Goal: Check status: Check status

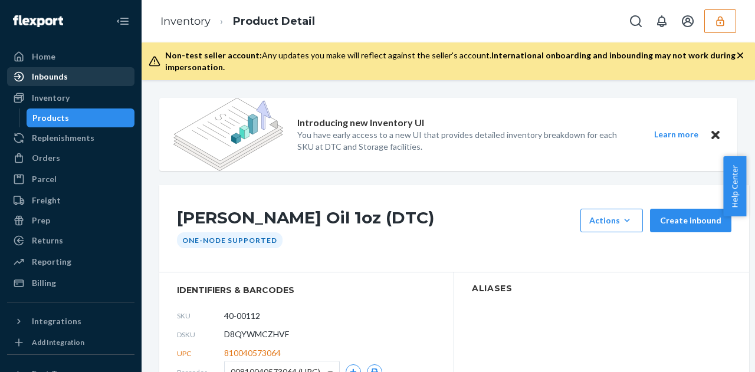
drag, startPoint x: 0, startPoint y: 0, endPoint x: 51, endPoint y: 83, distance: 97.7
click at [51, 83] on div "Inbounds" at bounding box center [70, 76] width 125 height 17
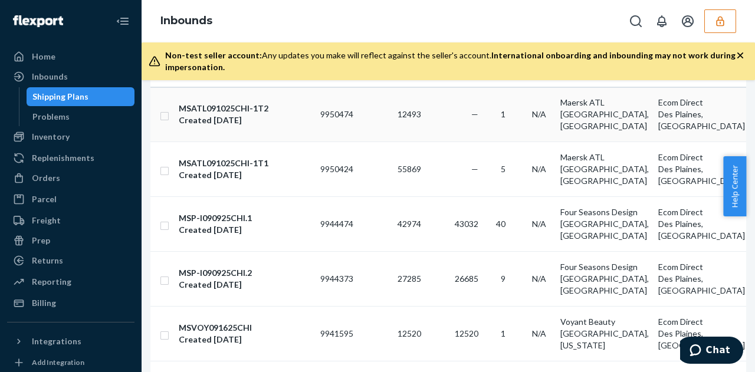
scroll to position [194, 0]
click at [222, 224] on div "Created [DATE]" at bounding box center [245, 230] width 132 height 12
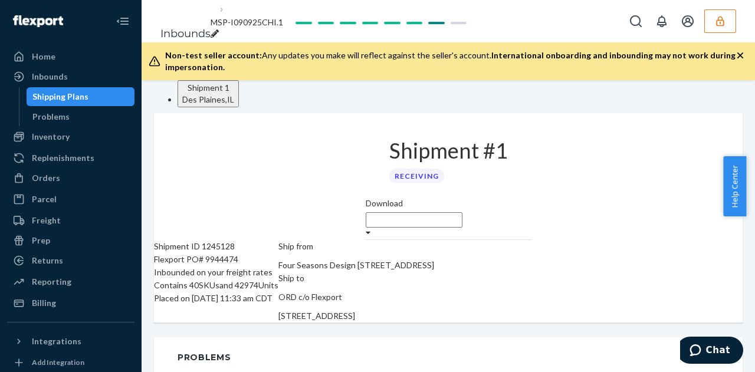
click at [78, 94] on div "Shipping Plans" at bounding box center [60, 97] width 56 height 12
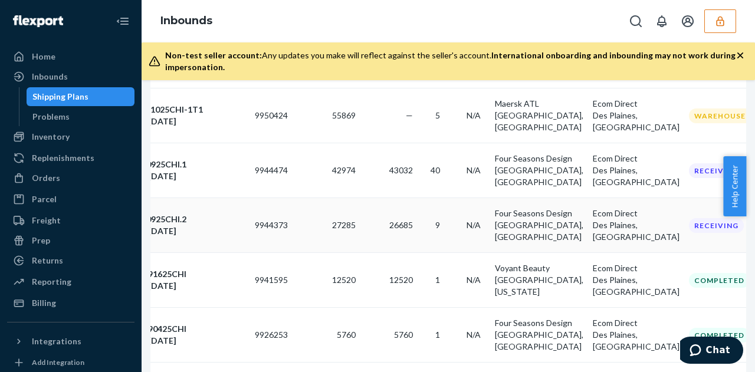
scroll to position [0, 65]
click at [316, 210] on td "27285" at bounding box center [331, 225] width 59 height 55
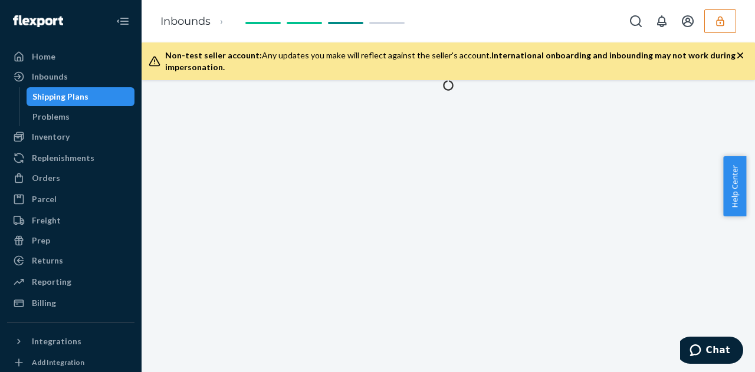
click at [742, 56] on icon "button" at bounding box center [740, 56] width 12 height 12
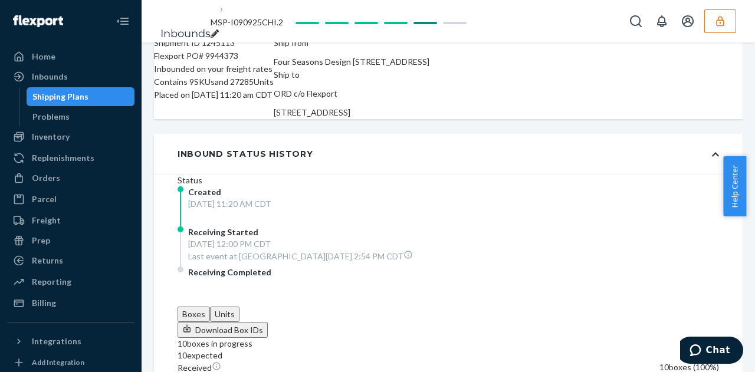
scroll to position [166, 0]
click at [239, 306] on button "Units" at bounding box center [224, 313] width 29 height 15
click at [210, 306] on button "Boxes" at bounding box center [194, 313] width 32 height 15
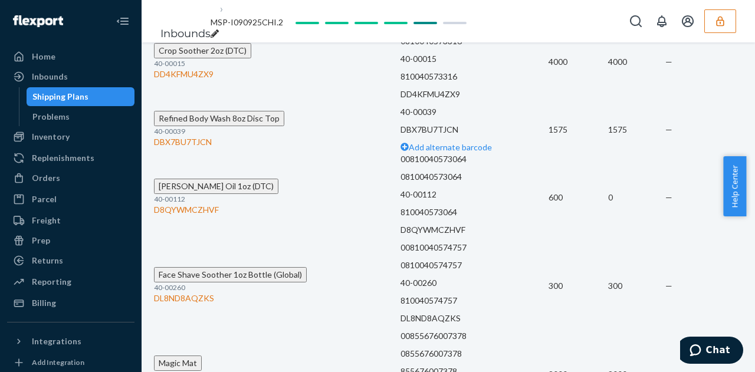
scroll to position [2240, 0]
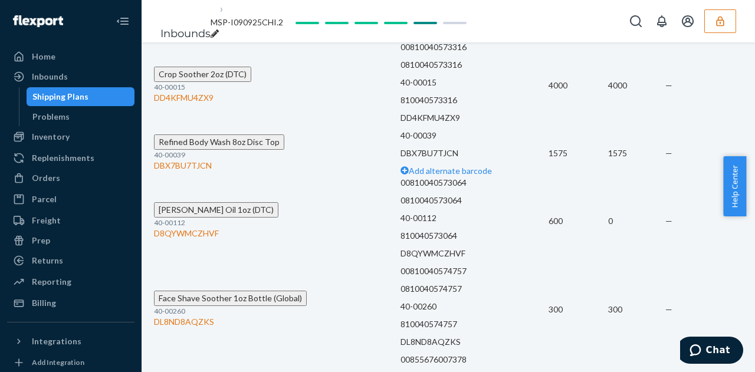
click at [400, 248] on p "D8QYWMCZHVF" at bounding box center [473, 254] width 147 height 12
